Goal: Task Accomplishment & Management: Use online tool/utility

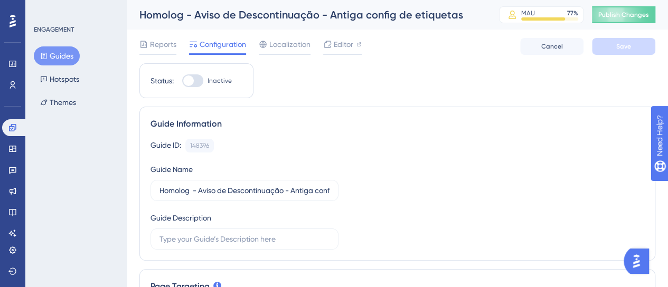
click at [59, 50] on button "Guides" at bounding box center [57, 55] width 46 height 19
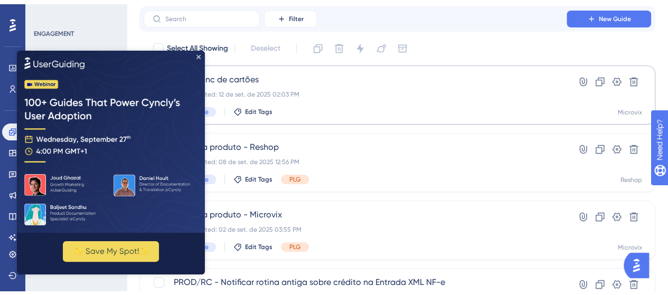
scroll to position [53, 0]
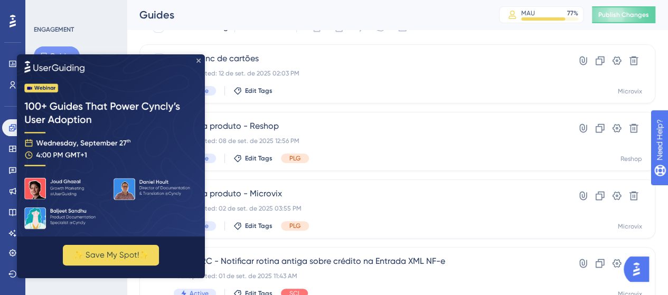
click at [198, 60] on icon "Close Preview" at bounding box center [199, 61] width 4 height 4
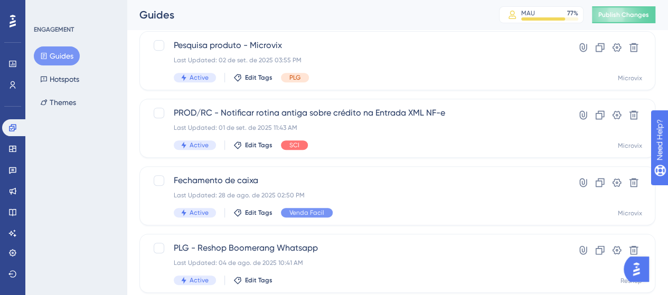
scroll to position [211, 0]
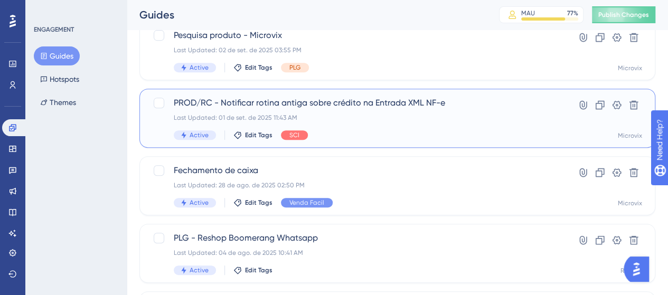
click at [320, 101] on span "PROD/RC - Notificar rotina antiga sobre crédito na Entrada XML NF-e" at bounding box center [355, 103] width 363 height 13
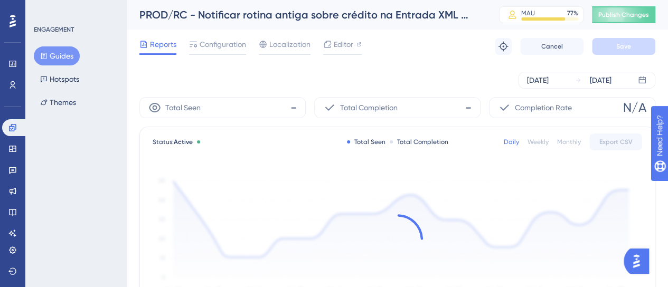
click at [67, 53] on button "Guides" at bounding box center [57, 55] width 46 height 19
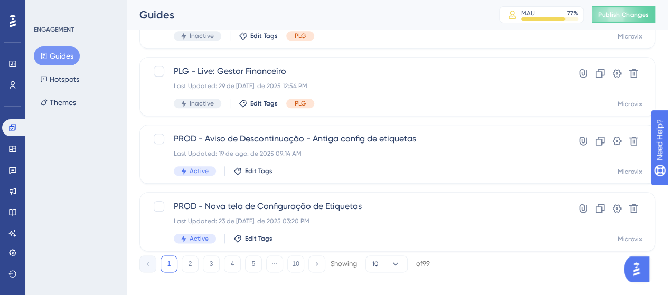
scroll to position [524, 0]
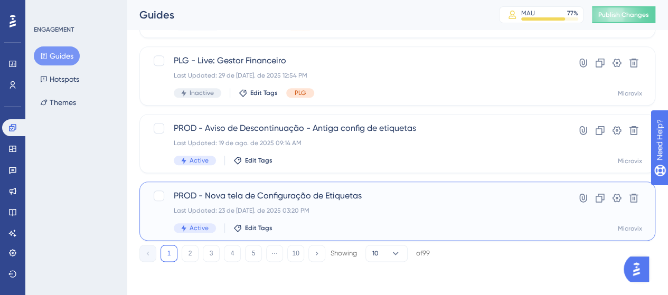
click at [282, 199] on span "PROD - Nova tela de Configuração de Etiquetas" at bounding box center [355, 196] width 363 height 13
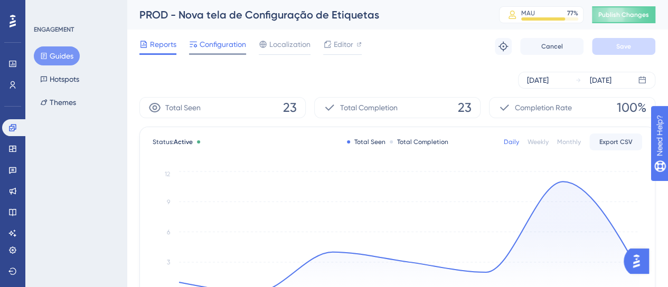
click at [211, 49] on span "Configuration" at bounding box center [223, 44] width 46 height 13
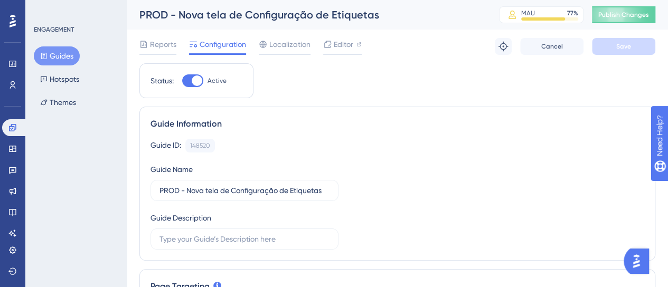
scroll to position [158, 0]
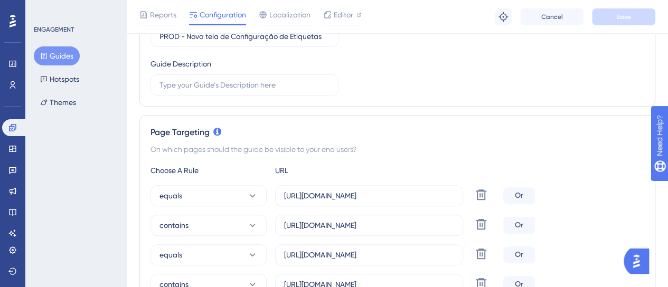
click at [46, 59] on icon at bounding box center [43, 55] width 7 height 7
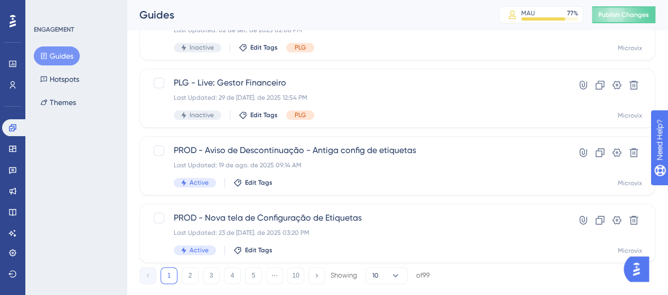
scroll to position [524, 0]
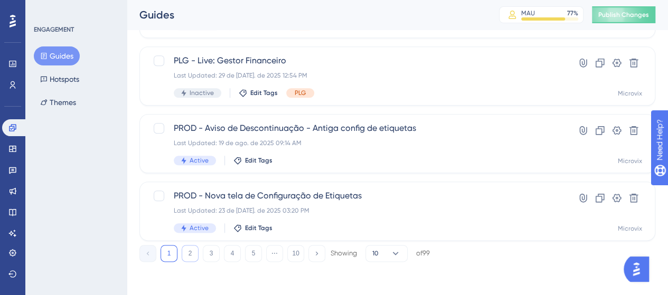
click at [192, 258] on button "2" at bounding box center [190, 253] width 17 height 17
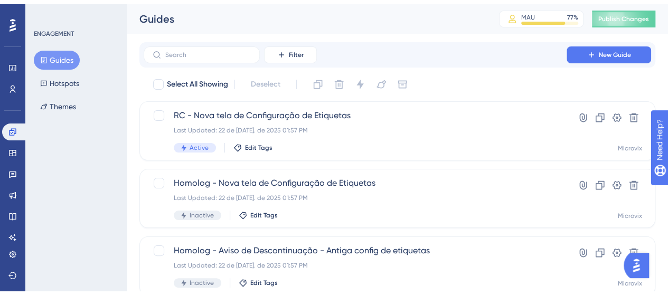
scroll to position [211, 0]
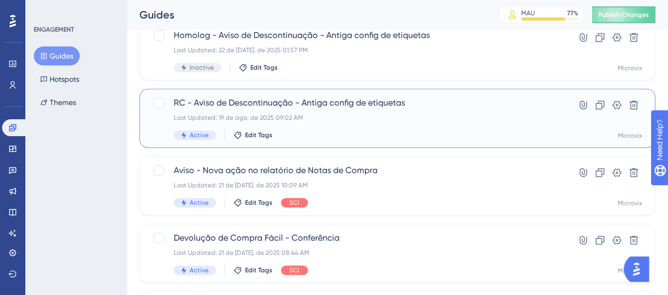
click at [304, 108] on span "RC - Aviso de Descontinuação - Antiga config de etiquetas" at bounding box center [355, 103] width 363 height 13
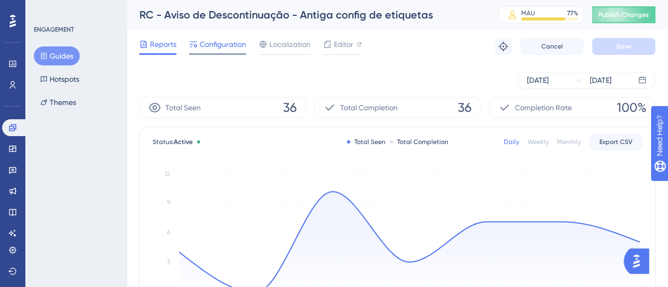
click at [227, 39] on span "Configuration" at bounding box center [223, 44] width 46 height 13
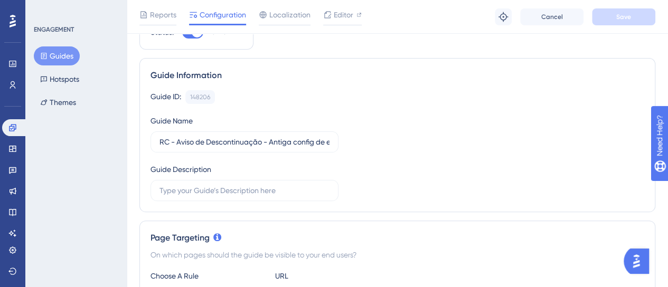
click at [73, 55] on button "Guides" at bounding box center [57, 55] width 46 height 19
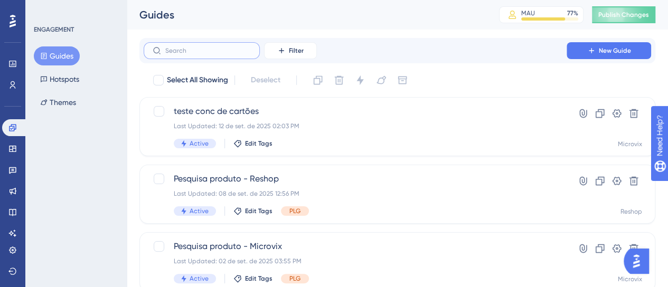
click at [200, 52] on input "text" at bounding box center [208, 50] width 86 height 7
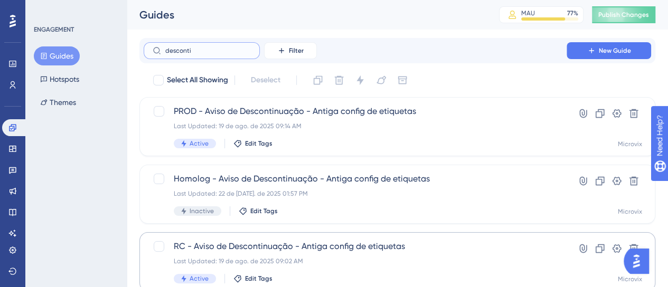
type input "desconti"
click at [318, 251] on span "RC - Aviso de Descontinuação - Antiga config de etiquetas" at bounding box center [355, 246] width 363 height 13
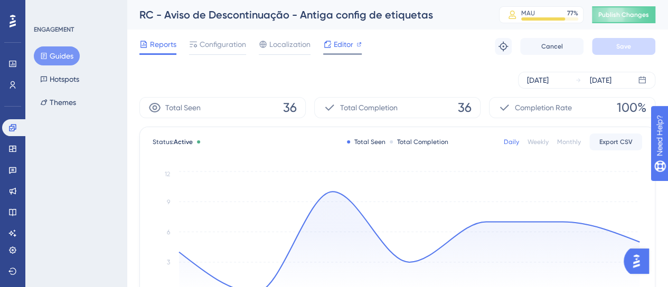
click at [347, 43] on span "Editor" at bounding box center [344, 44] width 20 height 13
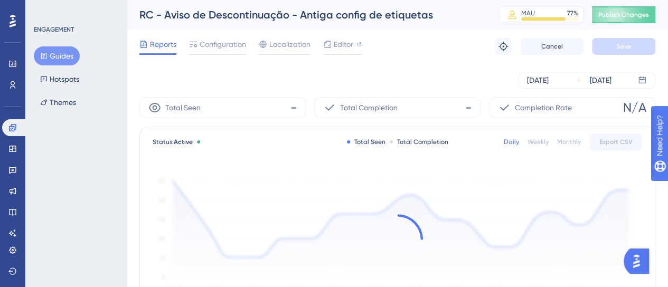
click at [60, 53] on button "Guides" at bounding box center [57, 55] width 46 height 19
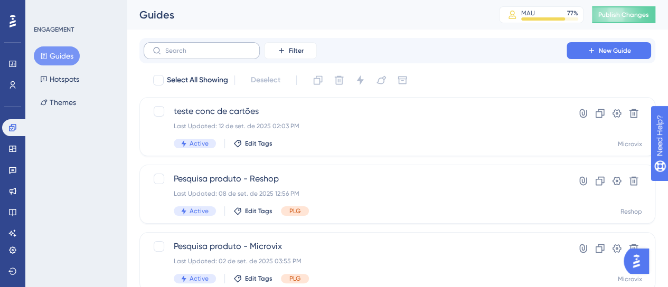
click at [177, 44] on label at bounding box center [202, 50] width 116 height 17
click at [177, 47] on input "text" at bounding box center [208, 50] width 86 height 7
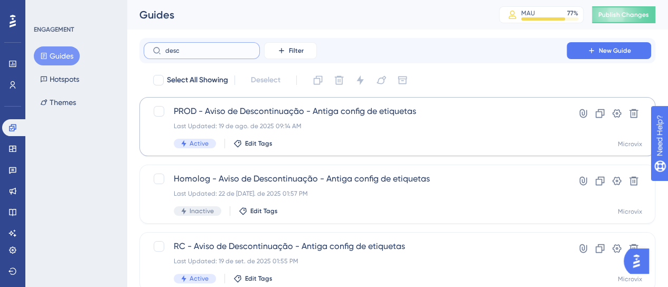
type input "desc"
click at [312, 115] on span "PROD - Aviso de Descontinuação - Antiga config de etiquetas" at bounding box center [355, 111] width 363 height 13
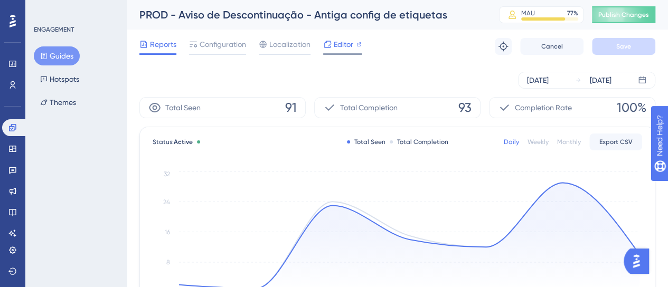
click at [339, 44] on span "Editor" at bounding box center [344, 44] width 20 height 13
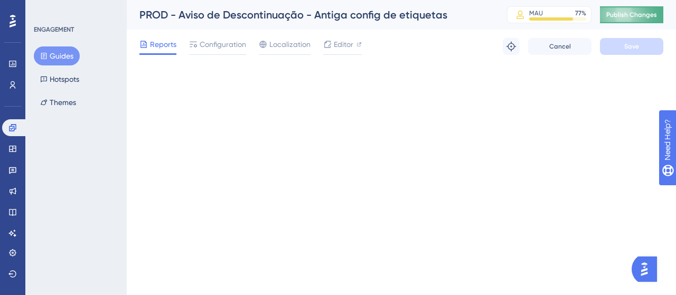
click at [624, 9] on button "Publish Changes" at bounding box center [631, 14] width 63 height 17
